Goal: Information Seeking & Learning: Learn about a topic

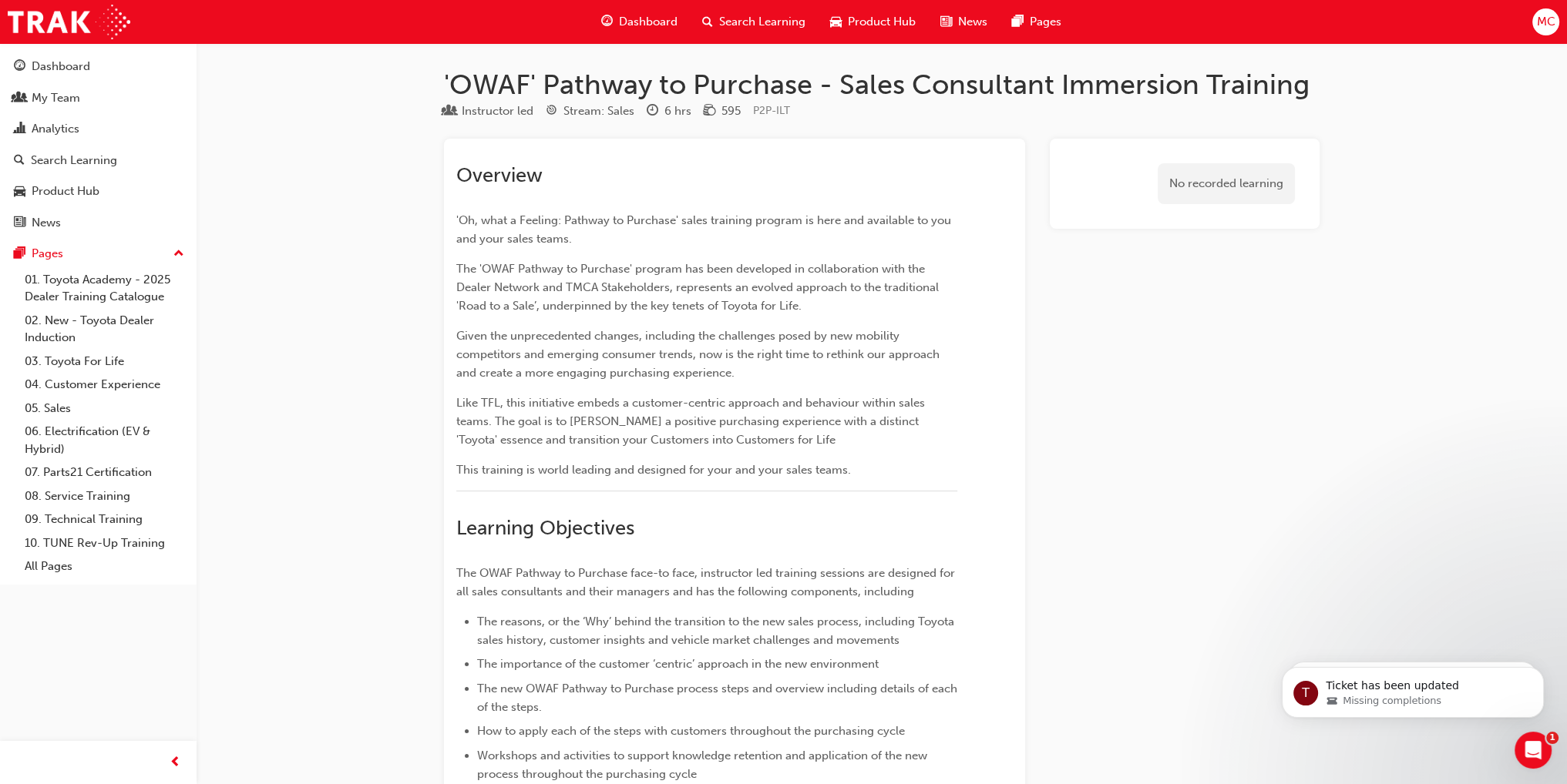
click at [758, 17] on span "Search Learning" at bounding box center [762, 21] width 87 height 17
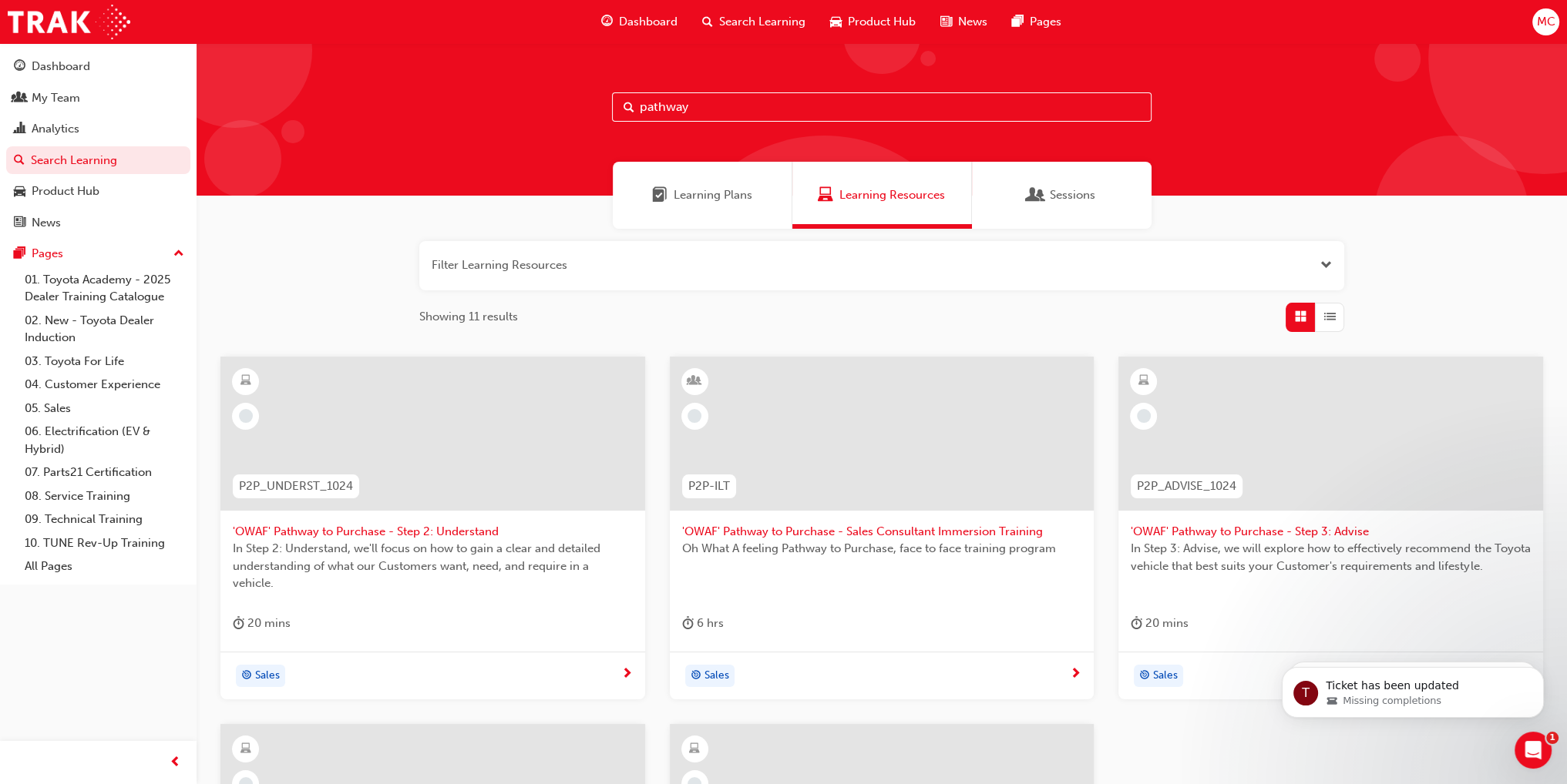
drag, startPoint x: 768, startPoint y: 111, endPoint x: 553, endPoint y: 111, distance: 215.0
click at [553, 111] on div "pathway" at bounding box center [881, 119] width 1371 height 153
type input "tfl"
